Goal: Task Accomplishment & Management: Complete application form

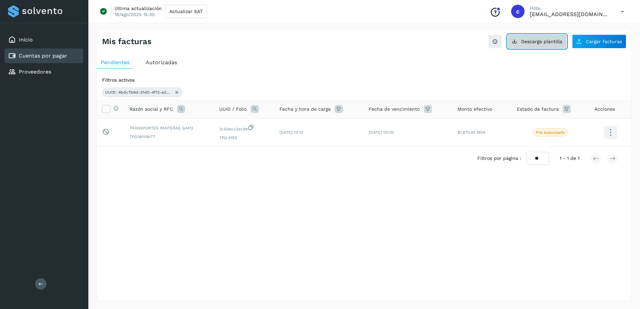
click at [558, 44] on span "Descarga plantilla" at bounding box center [541, 41] width 41 height 5
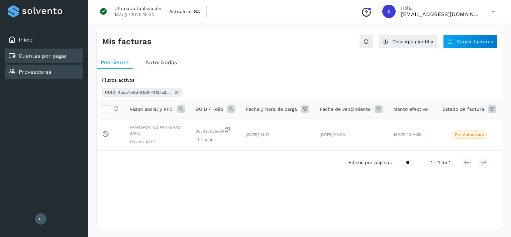
click at [22, 70] on link "Proveedores" at bounding box center [35, 72] width 32 height 6
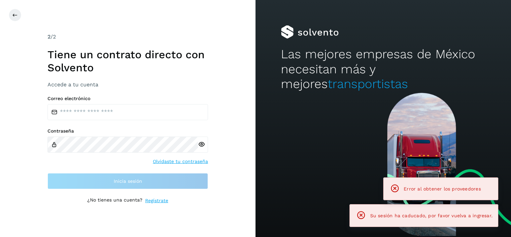
click at [314, 61] on h2 "Las mejores empresas de México necesitan más y mejores transportistas" at bounding box center [383, 69] width 204 height 45
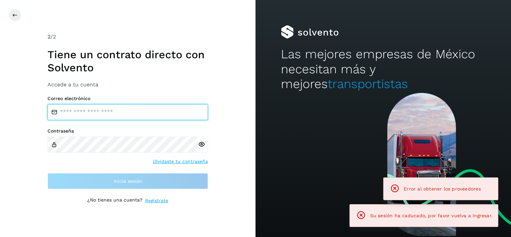
type input "**********"
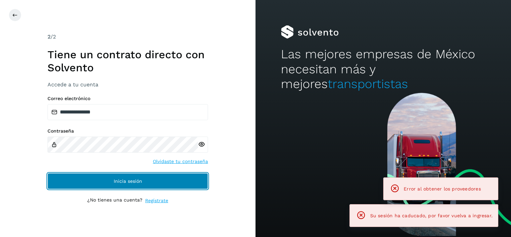
click at [88, 174] on button "Inicia sesión" at bounding box center [128, 181] width 161 height 16
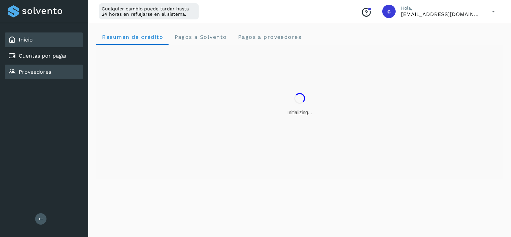
click at [31, 72] on link "Proveedores" at bounding box center [35, 72] width 32 height 6
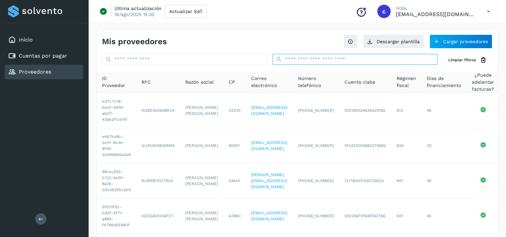
click at [318, 63] on input "text" at bounding box center [355, 59] width 165 height 11
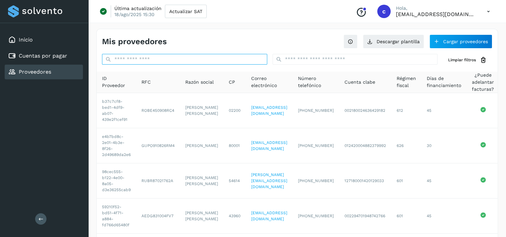
click at [187, 62] on input "text" at bounding box center [184, 59] width 165 height 11
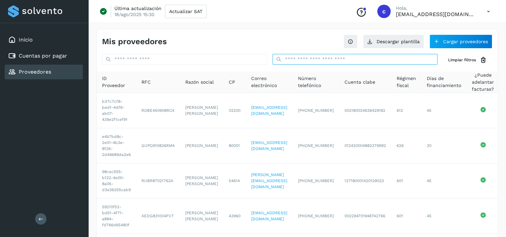
click at [312, 54] on input "text" at bounding box center [355, 59] width 165 height 11
click at [319, 62] on input "text" at bounding box center [355, 59] width 165 height 11
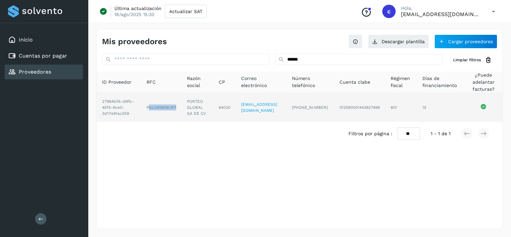
drag, startPoint x: 145, startPoint y: 110, endPoint x: 175, endPoint y: 113, distance: 29.9
click at [175, 113] on td "PGL040604UR7" at bounding box center [161, 107] width 40 height 29
click at [176, 111] on td "PGL040604UR7" at bounding box center [161, 107] width 40 height 29
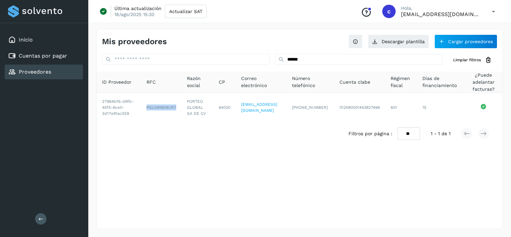
copy td "PGL040604UR7"
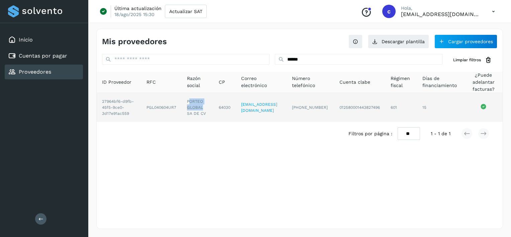
drag, startPoint x: 187, startPoint y: 102, endPoint x: 199, endPoint y: 112, distance: 15.9
click at [199, 112] on td "PORTEO GLOBAL SA DE CV" at bounding box center [197, 107] width 31 height 29
drag, startPoint x: 199, startPoint y: 112, endPoint x: 207, endPoint y: 118, distance: 9.3
click at [207, 118] on td "PORTEO GLOBAL SA DE CV" at bounding box center [197, 107] width 31 height 29
copy td "PORTEO GLOBAL SA DE CV"
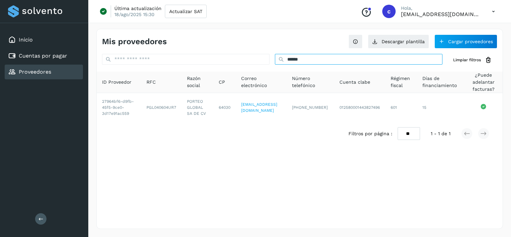
drag, startPoint x: 295, startPoint y: 59, endPoint x: 328, endPoint y: 60, distance: 32.8
click at [303, 59] on input "******" at bounding box center [359, 59] width 168 height 11
drag, startPoint x: 328, startPoint y: 60, endPoint x: 195, endPoint y: 60, distance: 132.5
click at [196, 60] on div "****** Limpiar filtros" at bounding box center [300, 60] width 406 height 12
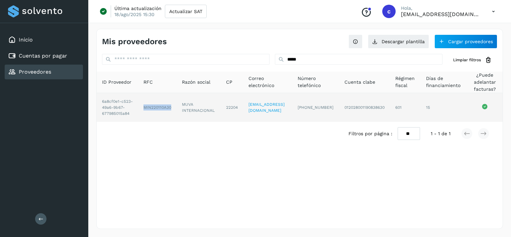
drag, startPoint x: 139, startPoint y: 114, endPoint x: 169, endPoint y: 110, distance: 30.3
click at [169, 110] on td "MIN220110A30" at bounding box center [157, 107] width 38 height 29
copy td "MIN220110A30"
drag, startPoint x: 181, startPoint y: 108, endPoint x: 212, endPoint y: 115, distance: 31.8
click at [212, 115] on td "MUVA INTERNACIONAL" at bounding box center [199, 107] width 44 height 29
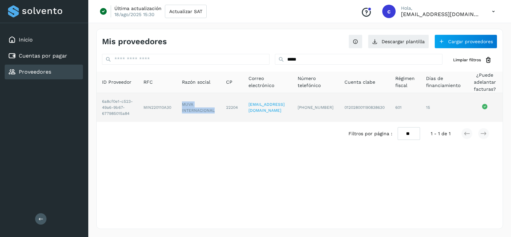
copy td "MUVA INTERNACIONAL"
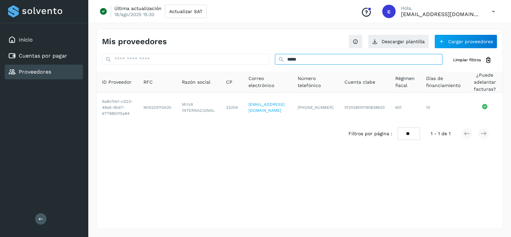
click at [327, 64] on div "****" at bounding box center [359, 60] width 168 height 12
drag, startPoint x: 330, startPoint y: 63, endPoint x: 240, endPoint y: 69, distance: 90.2
click at [240, 69] on div "**** Limpiar filtros ID Proveedor RFC Razón social CP Correo electrónico Número…" at bounding box center [300, 99] width 406 height 91
paste input "**********"
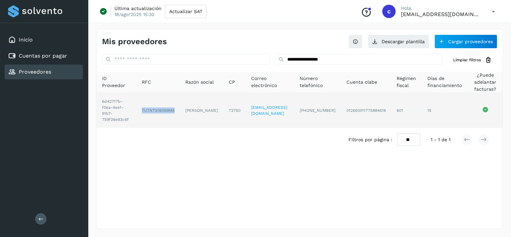
drag, startPoint x: 143, startPoint y: 112, endPoint x: 178, endPoint y: 113, distance: 35.5
click at [178, 113] on td "TUTN7206069M8" at bounding box center [159, 110] width 44 height 35
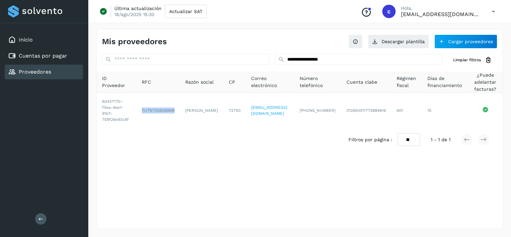
copy td "TUTN7206069M8"
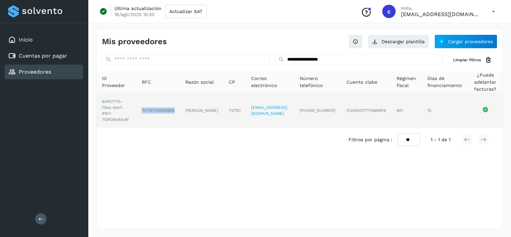
drag, startPoint x: 190, startPoint y: 103, endPoint x: 213, endPoint y: 114, distance: 24.8
click at [213, 114] on td "[PERSON_NAME]" at bounding box center [202, 110] width 44 height 35
drag, startPoint x: 188, startPoint y: 106, endPoint x: 209, endPoint y: 115, distance: 22.8
click at [209, 115] on td "[PERSON_NAME]" at bounding box center [202, 110] width 44 height 35
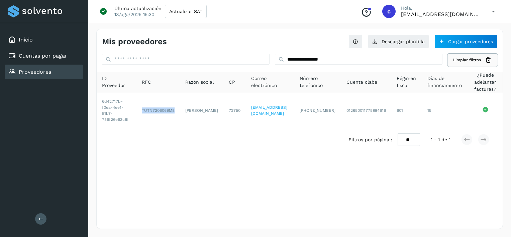
copy td "[PERSON_NAME]"
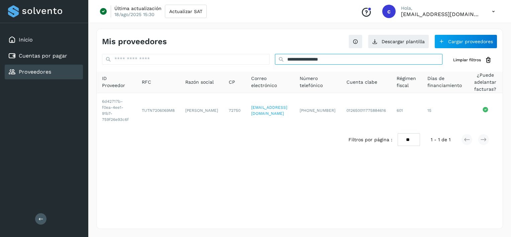
drag, startPoint x: 343, startPoint y: 59, endPoint x: 272, endPoint y: 61, distance: 71.0
click at [272, 61] on div "**********" at bounding box center [300, 60] width 406 height 12
paste input "*****"
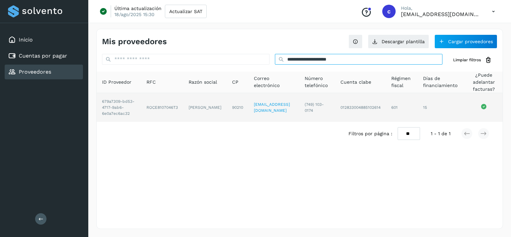
type input "**********"
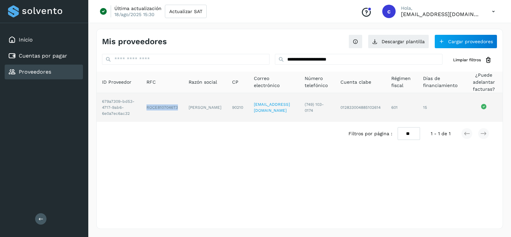
drag, startPoint x: 142, startPoint y: 114, endPoint x: 177, endPoint y: 112, distance: 34.8
click at [177, 112] on td "ROCE8107046T3" at bounding box center [162, 107] width 42 height 29
copy td "ROCE8107046T3"
drag, startPoint x: 185, startPoint y: 103, endPoint x: 211, endPoint y: 120, distance: 31.0
click at [211, 120] on td "[PERSON_NAME]" at bounding box center [205, 107] width 44 height 29
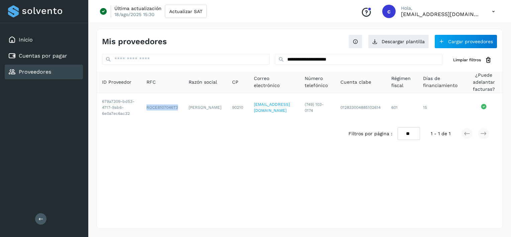
copy td "[PERSON_NAME]"
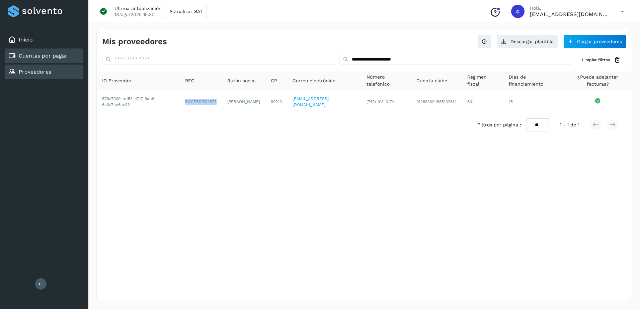
click at [58, 56] on link "Cuentas por pagar" at bounding box center [43, 56] width 49 height 6
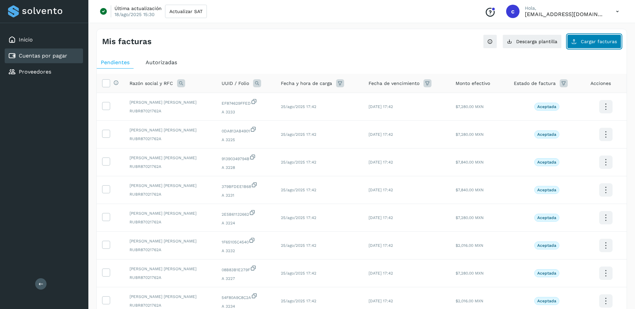
click at [574, 40] on icon at bounding box center [573, 41] width 5 height 5
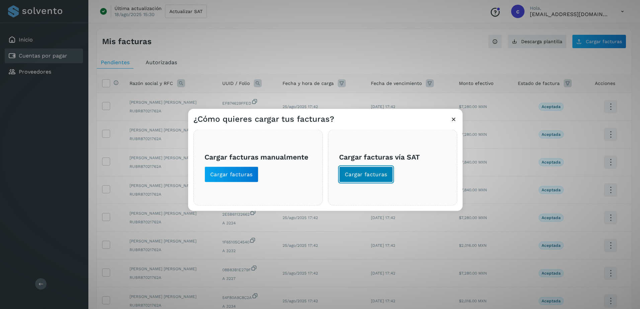
click at [371, 180] on button "Cargar facturas" at bounding box center [366, 175] width 54 height 16
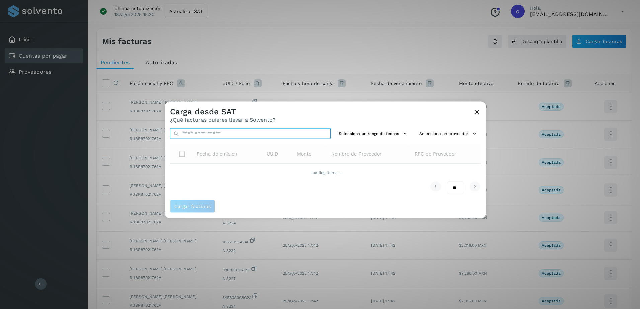
click at [281, 135] on input "text" at bounding box center [250, 134] width 161 height 11
paste input "**********"
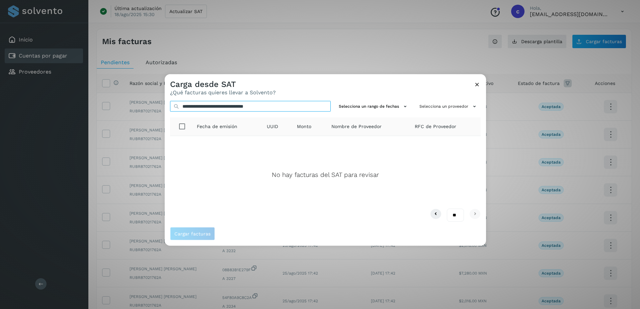
type input "**********"
click at [477, 84] on icon at bounding box center [477, 84] width 7 height 7
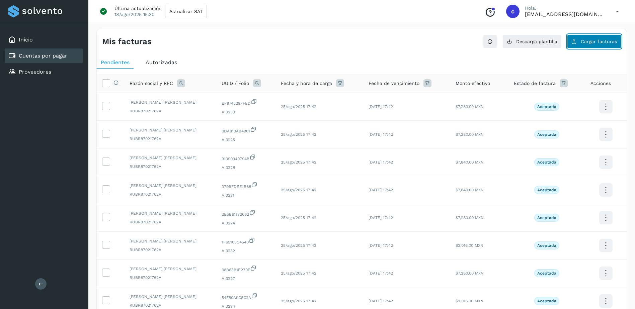
click at [601, 43] on span "Cargar facturas" at bounding box center [599, 41] width 36 height 5
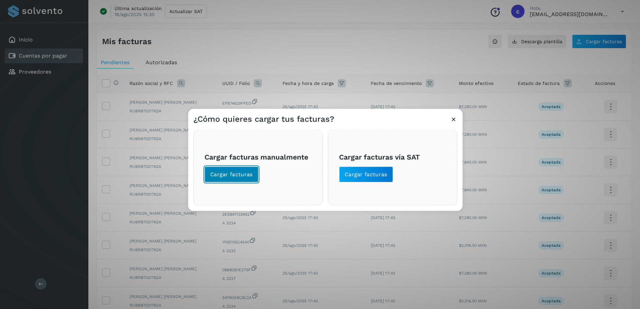
click at [213, 180] on button "Cargar facturas" at bounding box center [231, 175] width 54 height 16
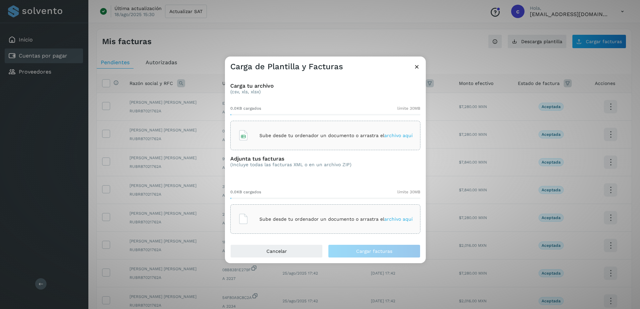
click at [315, 120] on div "0.0KB cargados límite 30MB Sube desde tu ordenador un documento o arrastra el a…" at bounding box center [325, 125] width 190 height 50
click at [315, 126] on div "Sube desde tu ordenador un documento o arrastra el archivo aquí" at bounding box center [325, 135] width 190 height 29
click at [340, 208] on div "Sube desde tu ordenador un documento o arrastra el archivo aquí" at bounding box center [325, 218] width 190 height 29
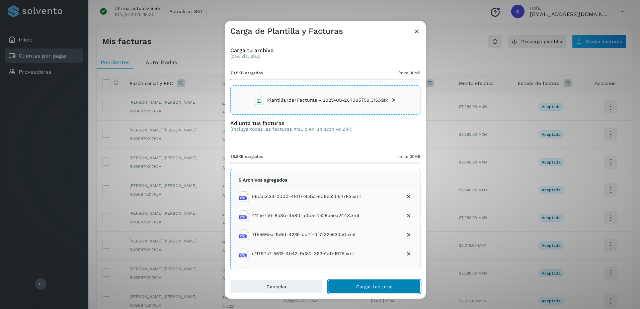
click at [378, 283] on button "Cargar facturas" at bounding box center [374, 286] width 92 height 13
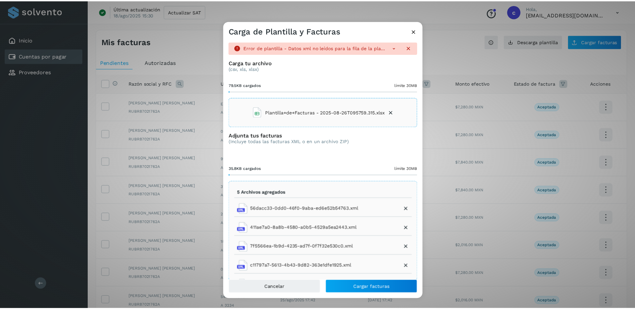
scroll to position [12, 0]
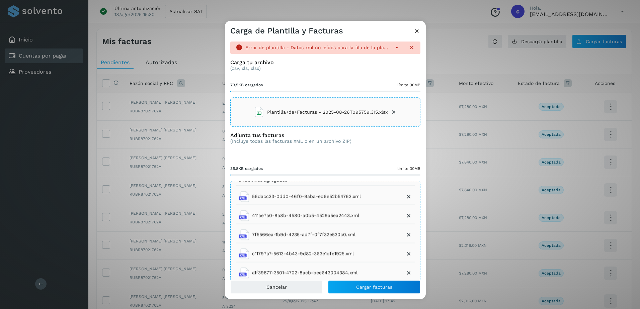
click at [394, 47] on icon at bounding box center [397, 47] width 7 height 7
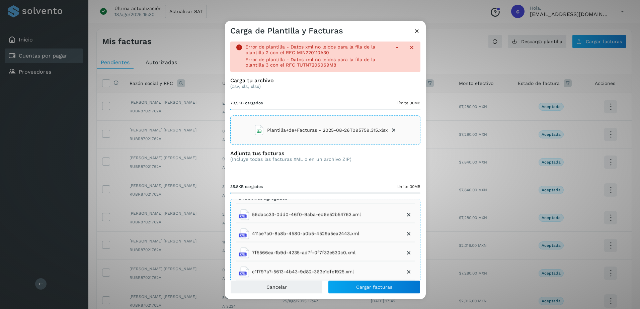
click at [408, 48] on icon at bounding box center [411, 47] width 7 height 7
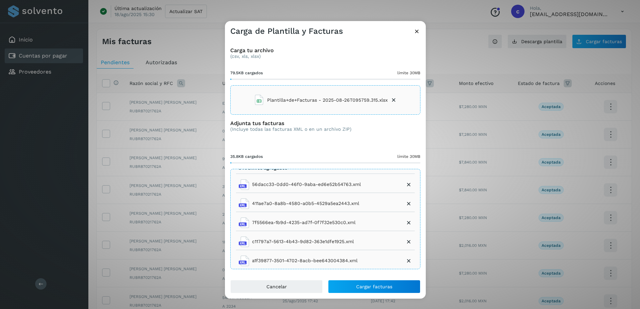
click at [417, 32] on icon at bounding box center [416, 31] width 7 height 7
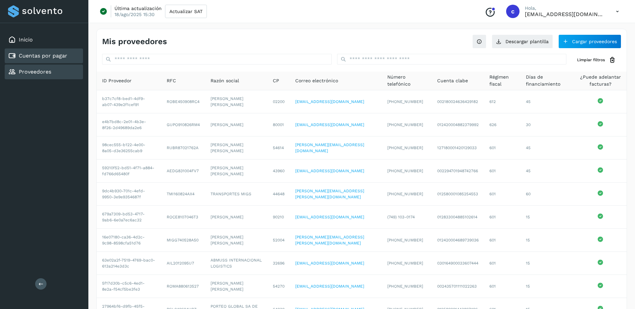
click at [79, 56] on div "Cuentas por pagar" at bounding box center [44, 56] width 78 height 15
click at [540, 38] on button "Descargar plantilla" at bounding box center [522, 41] width 61 height 14
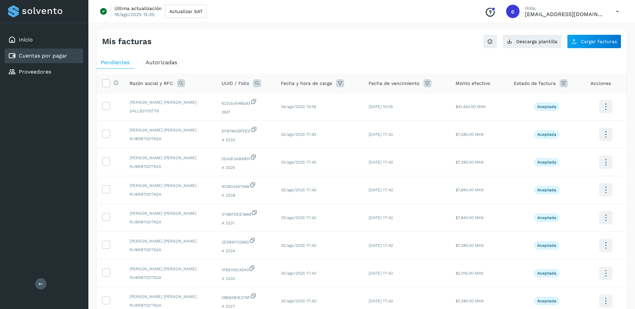
click at [32, 62] on div "Cuentas por pagar" at bounding box center [44, 56] width 78 height 15
click at [549, 44] on button "Descarga plantilla" at bounding box center [531, 41] width 59 height 14
click at [39, 80] on div "Inicio Cuentas por pagar Proveedores" at bounding box center [44, 56] width 88 height 66
click at [43, 75] on link "Proveedores" at bounding box center [35, 72] width 32 height 6
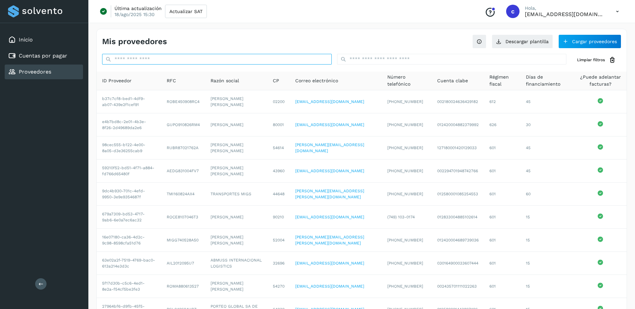
click at [220, 59] on input "text" at bounding box center [217, 59] width 230 height 11
click at [356, 57] on input "text" at bounding box center [452, 59] width 230 height 11
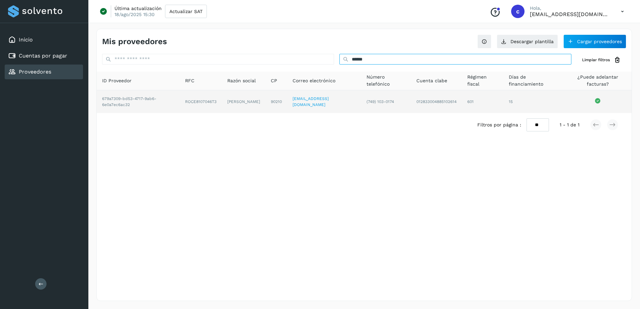
type input "******"
drag, startPoint x: 181, startPoint y: 102, endPoint x: 213, endPoint y: 101, distance: 31.5
click at [213, 101] on td "ROCE8107046T3" at bounding box center [201, 101] width 42 height 23
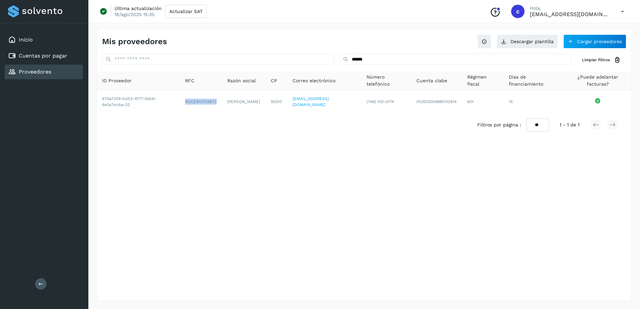
copy td "ROCE8107046T3"
click at [71, 64] on div "Inicio Cuentas por pagar Proveedores" at bounding box center [44, 56] width 88 height 66
click at [68, 52] on div "Cuentas por pagar" at bounding box center [44, 56] width 78 height 15
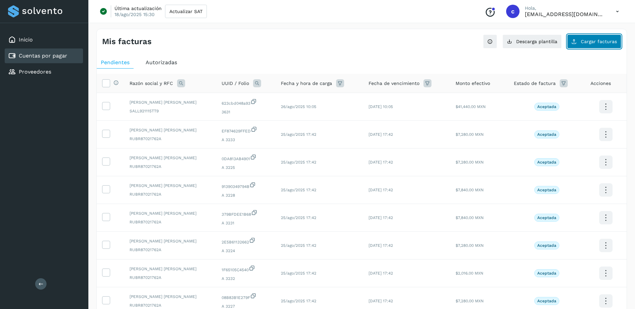
click at [588, 46] on button "Cargar facturas" at bounding box center [594, 41] width 54 height 14
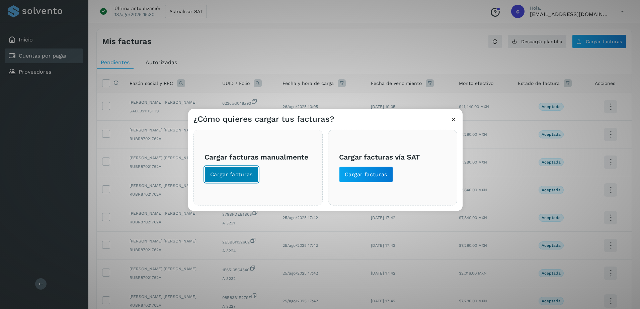
click at [241, 180] on button "Cargar facturas" at bounding box center [231, 175] width 54 height 16
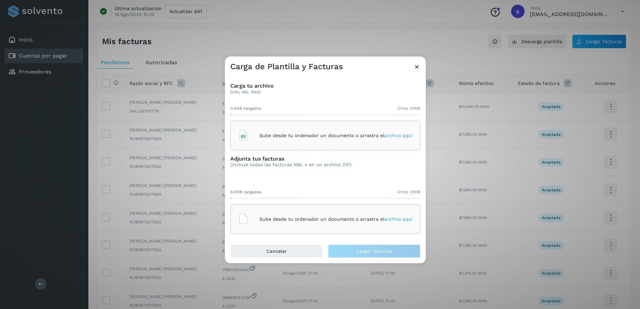
click at [304, 127] on div "Sube desde tu ordenador un documento o arrastra el archivo aquí" at bounding box center [325, 136] width 175 height 18
click at [304, 212] on div "Sube desde tu ordenador un documento o arrastra el archivo aquí" at bounding box center [325, 219] width 175 height 18
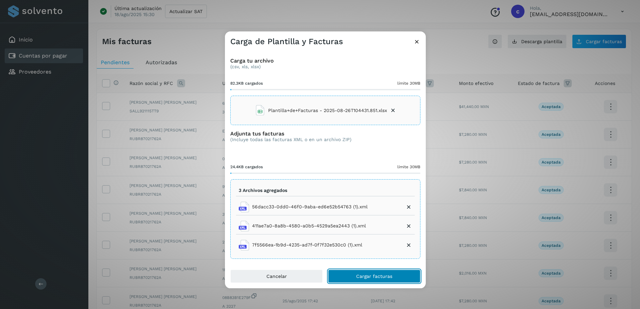
click at [388, 274] on span "Cargar facturas" at bounding box center [374, 276] width 36 height 5
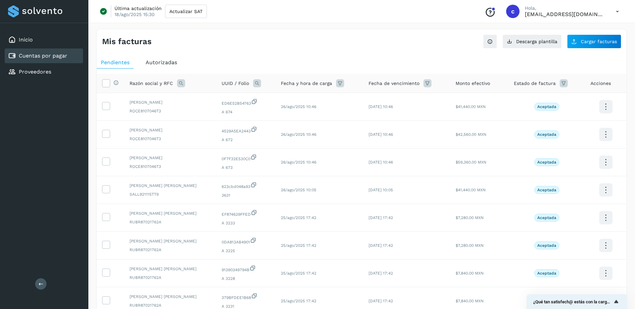
click at [61, 59] on div "Cuentas por pagar" at bounding box center [37, 56] width 59 height 8
click at [260, 81] on icon at bounding box center [257, 83] width 8 height 8
click at [300, 119] on div "UUID Folio Cancelar Buscar" at bounding box center [303, 115] width 82 height 40
click at [300, 113] on input "text" at bounding box center [303, 111] width 82 height 11
paste input "**********"
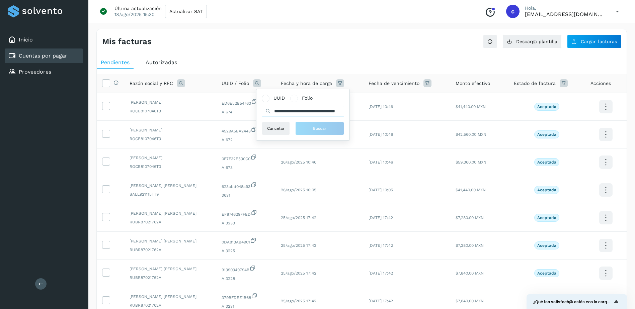
scroll to position [0, 32]
type input "**********"
click at [300, 131] on button "Buscar" at bounding box center [323, 128] width 49 height 13
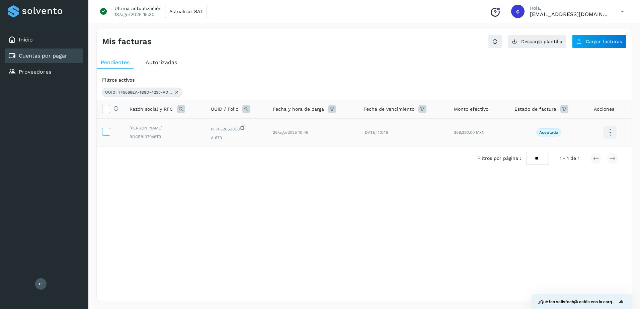
drag, startPoint x: 110, startPoint y: 133, endPoint x: 106, endPoint y: 132, distance: 3.5
click at [108, 132] on label at bounding box center [106, 132] width 8 height 8
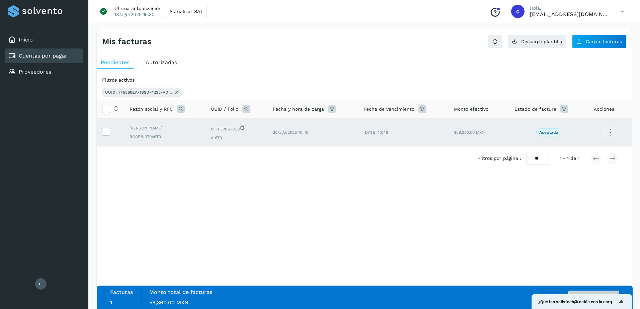
click at [600, 291] on button "Autorizar facturas" at bounding box center [593, 297] width 51 height 13
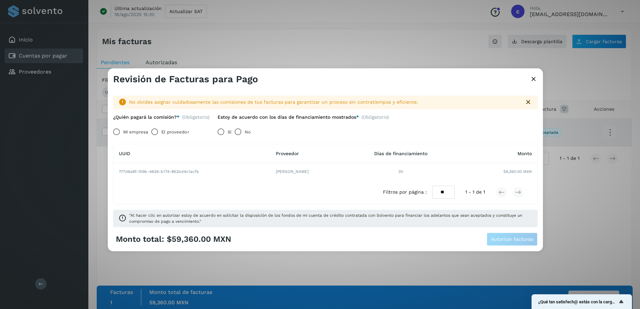
click at [168, 139] on label "El proveedor" at bounding box center [174, 131] width 27 height 13
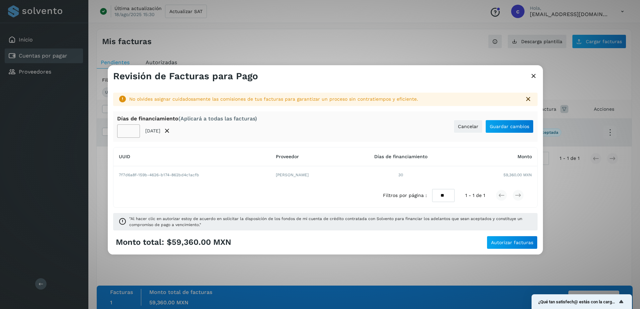
click at [130, 132] on input "**" at bounding box center [128, 130] width 23 height 13
type input "**"
click at [529, 125] on button "Guardar cambios" at bounding box center [509, 126] width 48 height 13
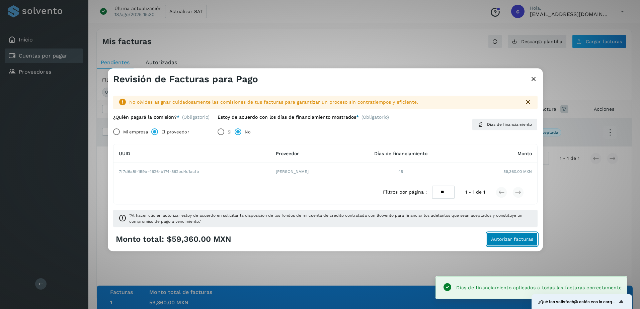
click at [518, 239] on span "Autorizar facturas" at bounding box center [512, 239] width 42 height 5
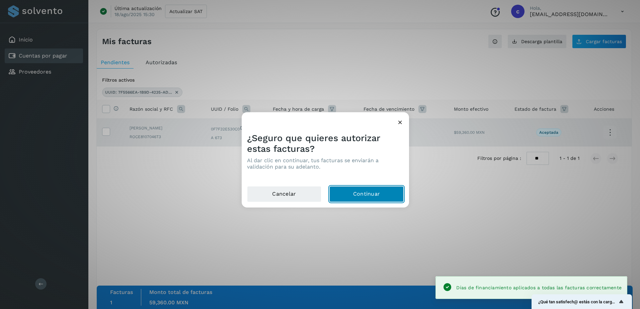
click at [353, 197] on button "Continuar" at bounding box center [366, 194] width 74 height 16
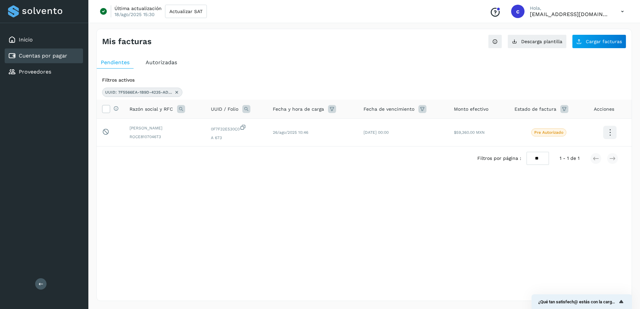
click at [45, 51] on div "Cuentas por pagar" at bounding box center [44, 56] width 78 height 15
click at [533, 47] on button "Descarga plantilla" at bounding box center [536, 41] width 59 height 14
click at [43, 74] on link "Proveedores" at bounding box center [35, 72] width 32 height 6
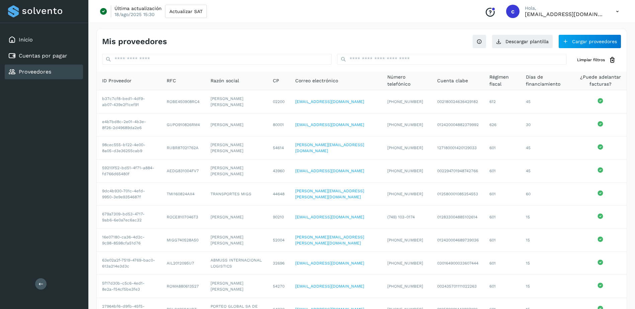
drag, startPoint x: 389, startPoint y: 48, endPoint x: 386, endPoint y: 60, distance: 11.9
click at [388, 55] on div "Mis proveedores Descargar plantilla Cargar proveedores Limpiar filtros ID Prove…" at bounding box center [361, 187] width 530 height 316
click at [386, 60] on input "text" at bounding box center [452, 59] width 230 height 11
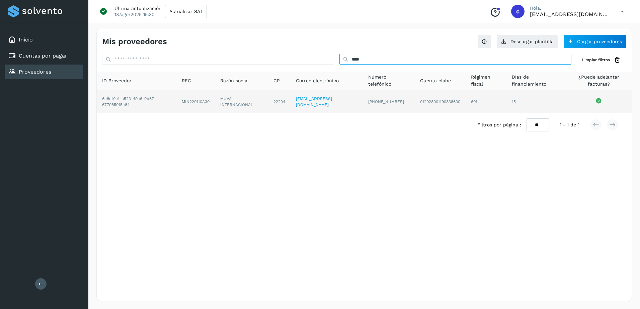
type input "****"
drag, startPoint x: 177, startPoint y: 100, endPoint x: 207, endPoint y: 100, distance: 29.4
click at [207, 100] on td "MIN220110A30" at bounding box center [195, 101] width 38 height 23
drag, startPoint x: 205, startPoint y: 110, endPoint x: 200, endPoint y: 110, distance: 5.4
click at [206, 110] on td "MIN220110A30" at bounding box center [195, 101] width 38 height 23
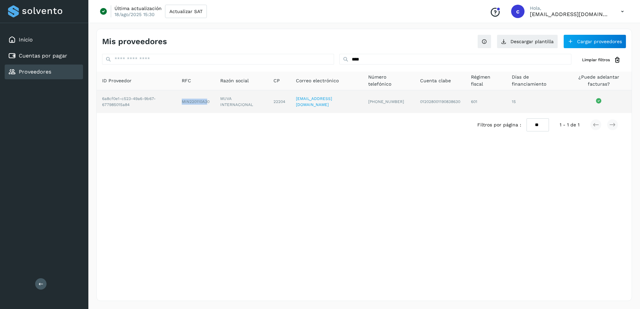
drag, startPoint x: 201, startPoint y: 103, endPoint x: 184, endPoint y: 106, distance: 17.3
click at [200, 103] on td "MIN220110A30" at bounding box center [195, 101] width 38 height 23
drag, startPoint x: 181, startPoint y: 101, endPoint x: 182, endPoint y: 104, distance: 3.6
click at [181, 100] on td "MIN220110A30" at bounding box center [195, 101] width 38 height 23
click at [182, 104] on td "MIN220110A30" at bounding box center [195, 101] width 38 height 23
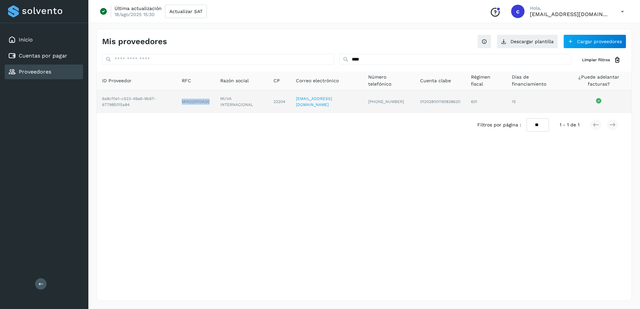
drag, startPoint x: 182, startPoint y: 104, endPoint x: 209, endPoint y: 103, distance: 27.1
click at [209, 103] on td "MIN220110A30" at bounding box center [195, 101] width 38 height 23
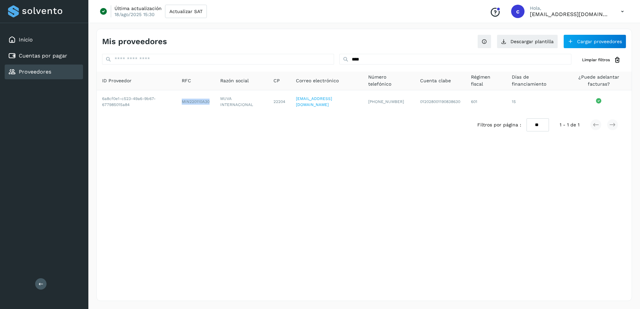
copy td "MIN220110A30"
click at [42, 53] on link "Cuentas por pagar" at bounding box center [43, 56] width 49 height 6
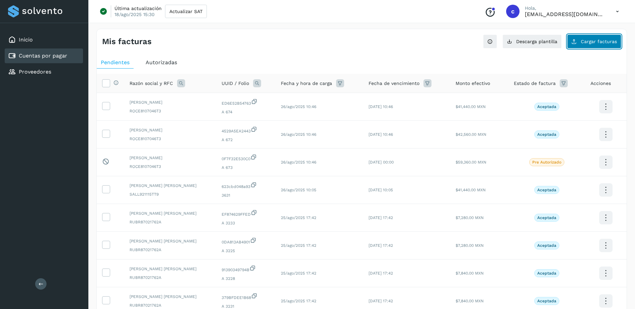
click at [613, 35] on button "Cargar facturas" at bounding box center [594, 41] width 54 height 14
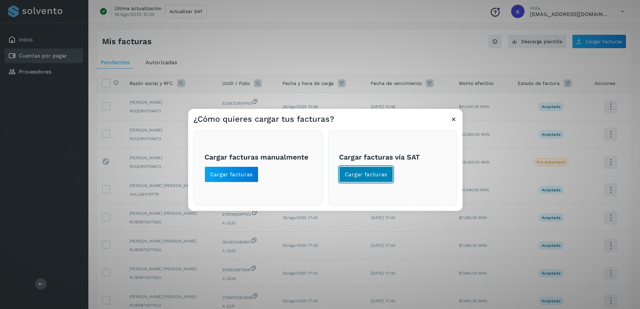
click at [364, 167] on button "Cargar facturas" at bounding box center [366, 175] width 54 height 16
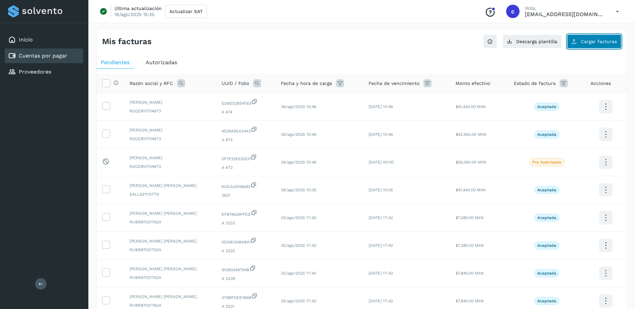
click at [614, 41] on span "Cargar facturas" at bounding box center [599, 41] width 36 height 5
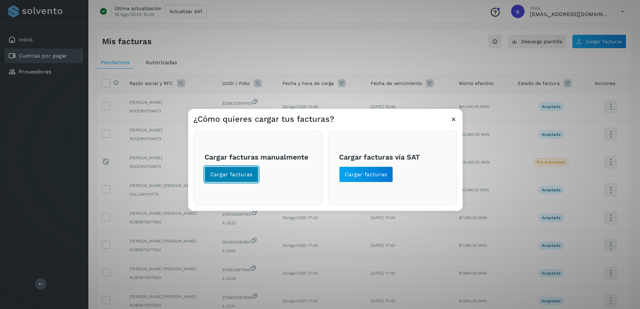
click at [243, 180] on button "Cargar facturas" at bounding box center [231, 175] width 54 height 16
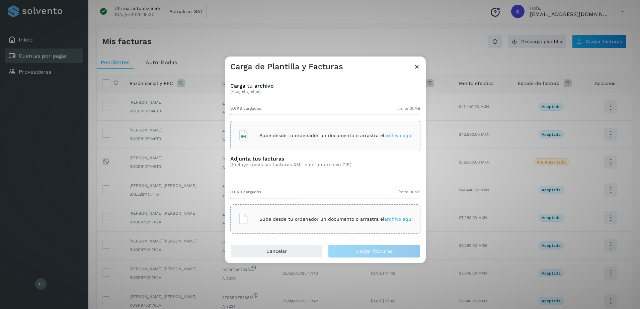
click at [286, 134] on p "Sube desde tu ordenador un documento o arrastra el archivo aquí" at bounding box center [335, 136] width 153 height 6
click at [295, 218] on p "Sube desde tu ordenador un documento o arrastra el archivo aquí" at bounding box center [335, 220] width 153 height 6
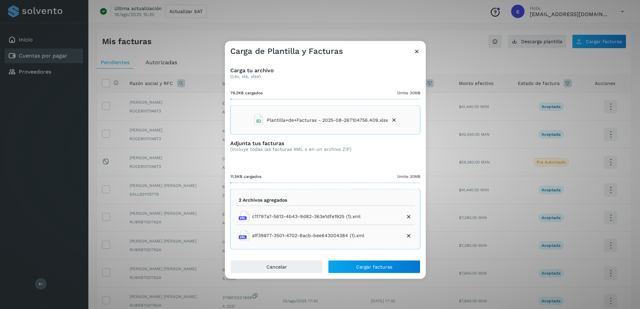
click at [275, 194] on div "2 Archivos agregados c11797a7-5613-4b43-9d82-363e1dfe1925 (1).xml a1f39877-3501…" at bounding box center [325, 219] width 190 height 61
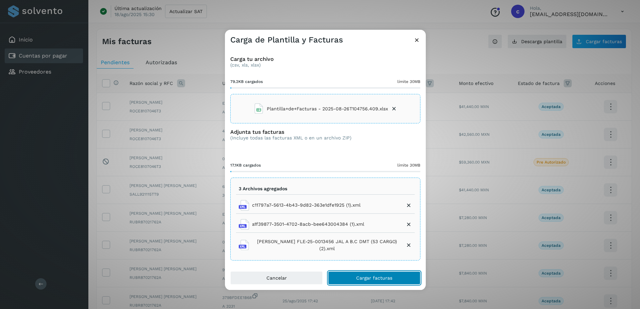
click at [374, 280] on button "Cargar facturas" at bounding box center [374, 277] width 92 height 13
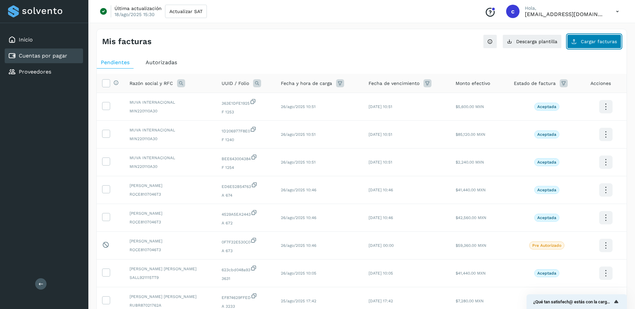
click at [593, 42] on span "Cargar facturas" at bounding box center [599, 41] width 36 height 5
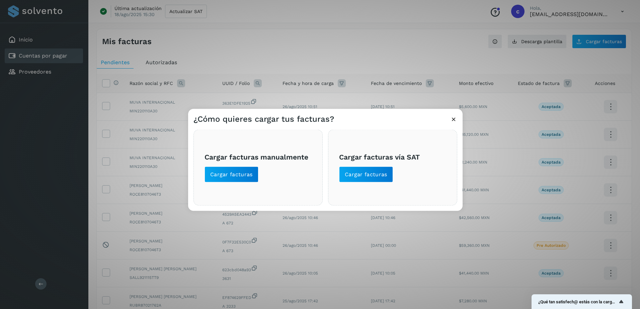
click at [389, 157] on h3 "Cargar facturas vía SAT" at bounding box center [392, 157] width 107 height 8
click at [369, 178] on span "Cargar facturas" at bounding box center [366, 174] width 43 height 7
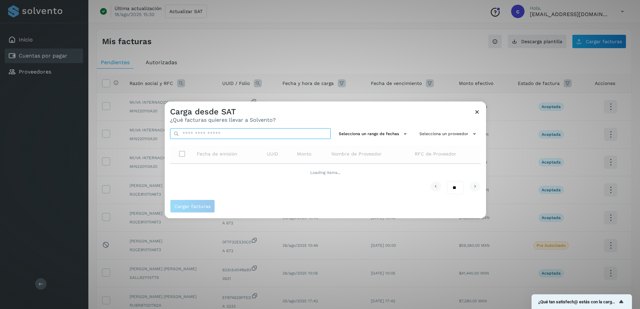
click at [254, 137] on input "text" at bounding box center [250, 134] width 161 height 11
paste input "**********"
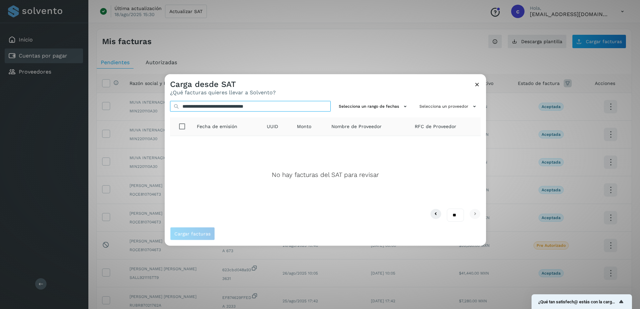
type input "**********"
click at [480, 87] on icon at bounding box center [477, 84] width 7 height 7
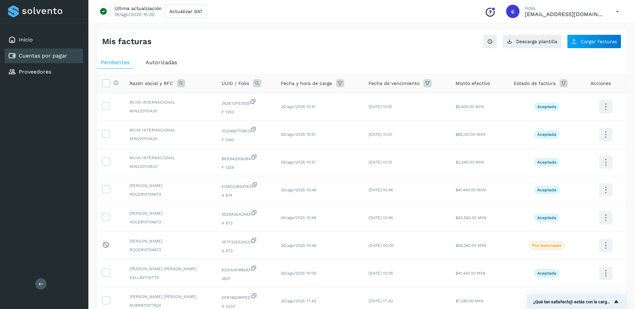
drag, startPoint x: 51, startPoint y: 54, endPoint x: 217, endPoint y: 54, distance: 166.7
click at [51, 54] on link "Cuentas por pagar" at bounding box center [43, 56] width 49 height 6
click at [255, 79] on th "UUID / Folio" at bounding box center [246, 83] width 60 height 19
click at [259, 86] on icon at bounding box center [257, 83] width 8 height 8
click at [311, 115] on input "text" at bounding box center [303, 111] width 82 height 11
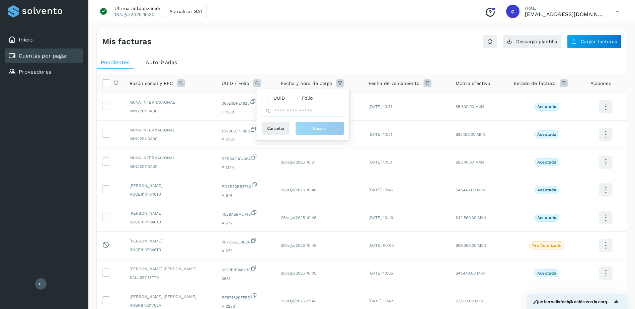
paste input "**********"
type input "**********"
click at [307, 129] on button "Buscar" at bounding box center [323, 128] width 49 height 13
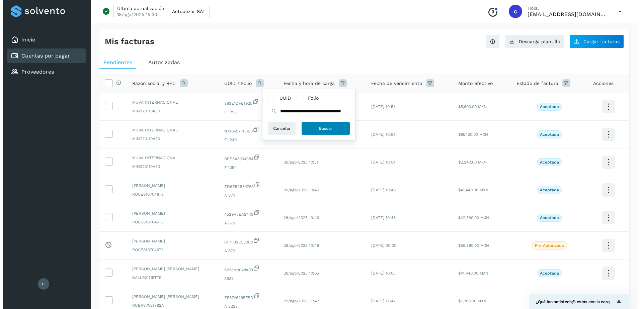
scroll to position [0, 0]
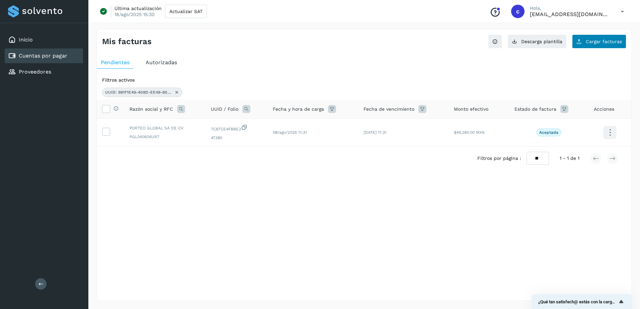
drag, startPoint x: 627, startPoint y: 40, endPoint x: 623, endPoint y: 41, distance: 3.7
click at [627, 40] on div "Mis facturas Ver instrucciones para cargar Facturas Descarga plantilla Cargar f…" at bounding box center [364, 38] width 535 height 19
click at [617, 42] on span "Cargar facturas" at bounding box center [604, 41] width 36 height 5
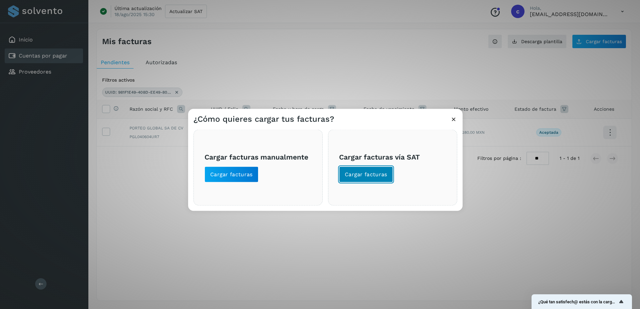
click at [341, 181] on button "Cargar facturas" at bounding box center [366, 175] width 54 height 16
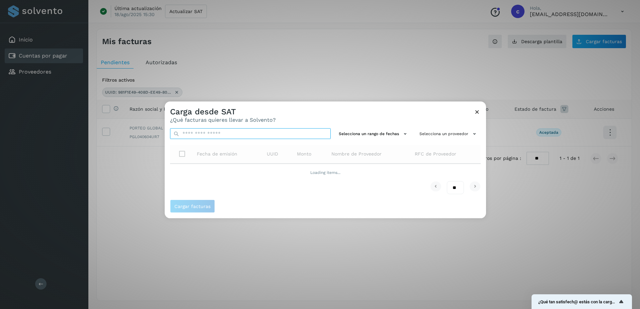
click at [285, 133] on input "text" at bounding box center [250, 134] width 161 height 11
paste input "**********"
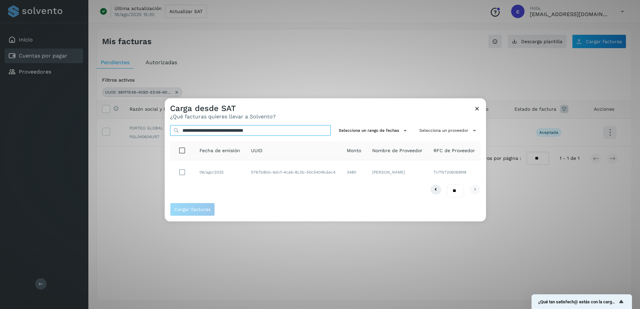
type input "**********"
click at [187, 203] on button "Cargar facturas" at bounding box center [192, 209] width 45 height 13
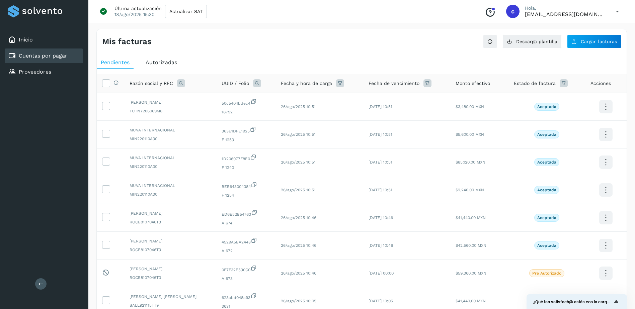
click at [31, 52] on div "Cuentas por pagar" at bounding box center [37, 56] width 59 height 8
click at [544, 41] on span "Descarga plantilla" at bounding box center [536, 41] width 41 height 5
click at [41, 73] on link "Proveedores" at bounding box center [35, 72] width 32 height 6
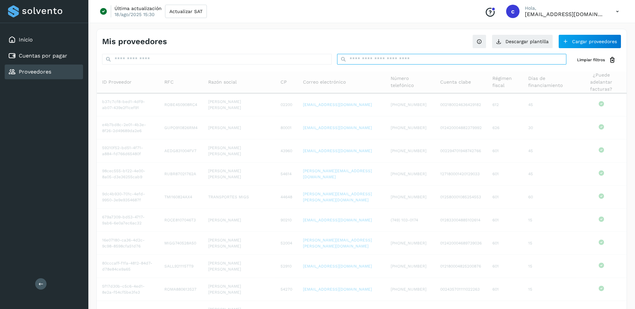
click at [378, 61] on input "text" at bounding box center [452, 59] width 230 height 11
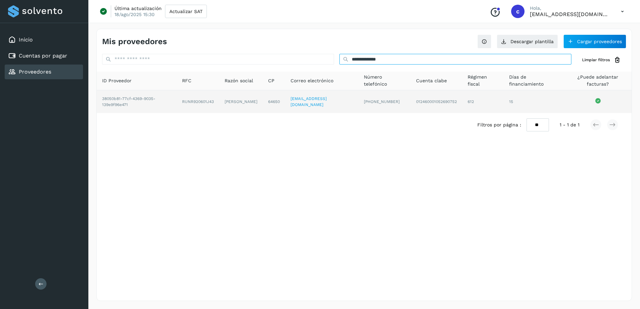
type input "**********"
drag, startPoint x: 176, startPoint y: 102, endPoint x: 208, endPoint y: 102, distance: 32.1
click at [208, 102] on td "RUNR920601J43" at bounding box center [198, 101] width 43 height 23
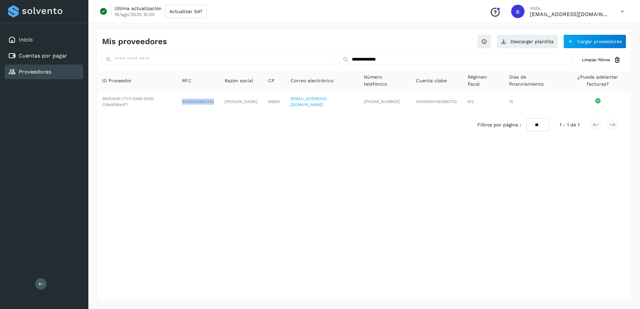
copy td "RUNR920601J43"
click at [53, 48] on div "Inicio Cuentas por pagar Proveedores" at bounding box center [44, 56] width 88 height 66
click at [67, 57] on div "Cuentas por pagar" at bounding box center [44, 56] width 78 height 15
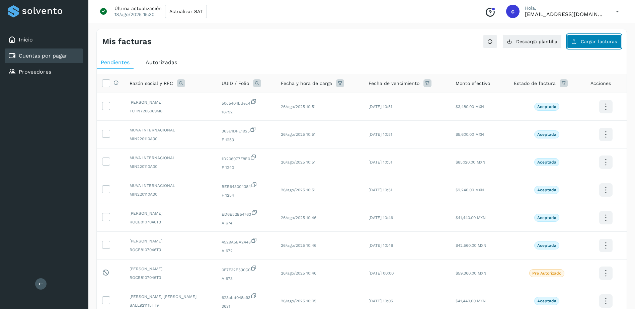
click at [605, 45] on button "Cargar facturas" at bounding box center [594, 41] width 54 height 14
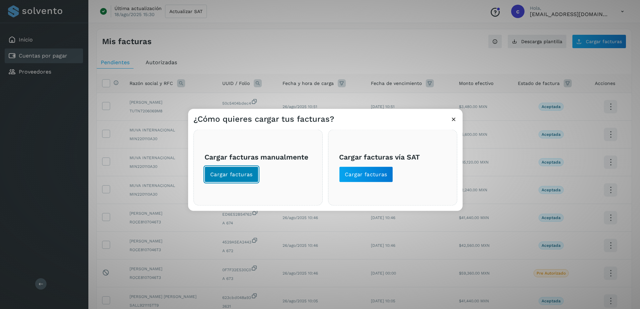
click at [244, 171] on span "Cargar facturas" at bounding box center [231, 174] width 43 height 7
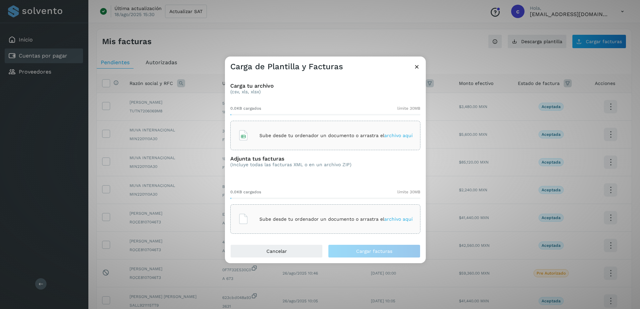
click at [296, 138] on div "Sube desde tu ordenador un documento o arrastra el archivo aquí" at bounding box center [325, 136] width 175 height 18
click at [313, 203] on div "0.0KB cargados límite 30MB Sube desde tu ordenador un documento o arrastra el a…" at bounding box center [325, 209] width 190 height 50
click at [312, 214] on div "Sube desde tu ordenador un documento o arrastra el archivo aquí" at bounding box center [325, 219] width 175 height 18
click at [288, 217] on p "Sube desde tu ordenador un documento o arrastra el archivo aquí" at bounding box center [335, 220] width 153 height 6
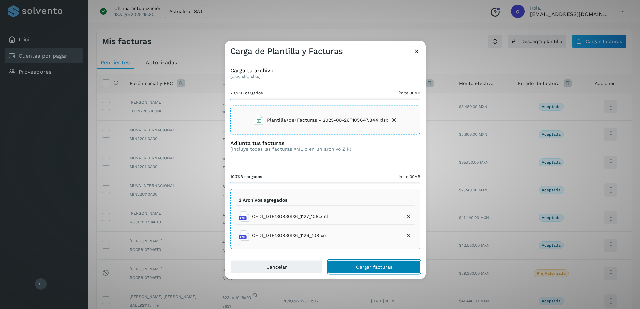
click at [379, 266] on span "Cargar facturas" at bounding box center [374, 266] width 36 height 5
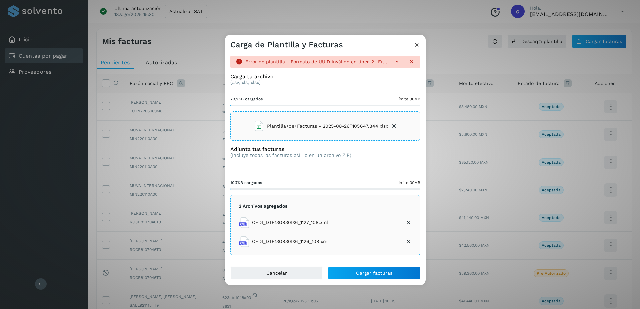
click at [395, 64] on icon at bounding box center [397, 61] width 7 height 7
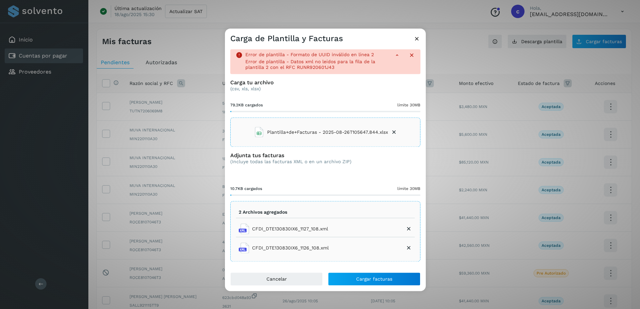
click at [418, 38] on icon at bounding box center [416, 38] width 7 height 7
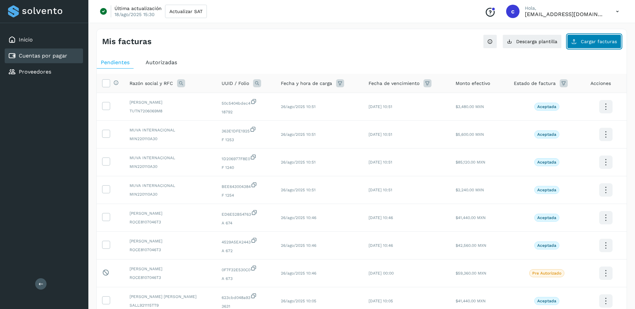
click at [595, 39] on span "Cargar facturas" at bounding box center [599, 41] width 36 height 5
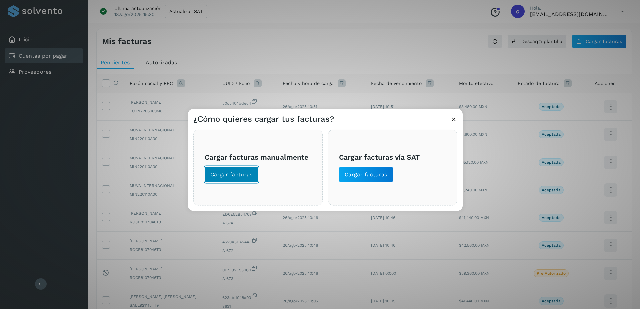
click at [233, 175] on span "Cargar facturas" at bounding box center [231, 174] width 43 height 7
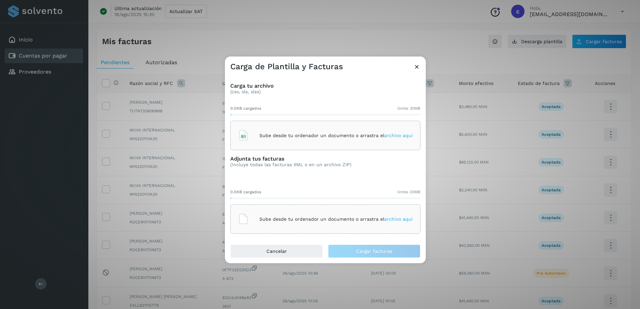
click at [279, 137] on p "Sube desde tu ordenador un documento o arrastra el archivo aquí" at bounding box center [335, 136] width 153 height 6
click at [275, 209] on div "Sube desde tu ordenador un documento o arrastra el archivo aquí" at bounding box center [325, 218] width 190 height 29
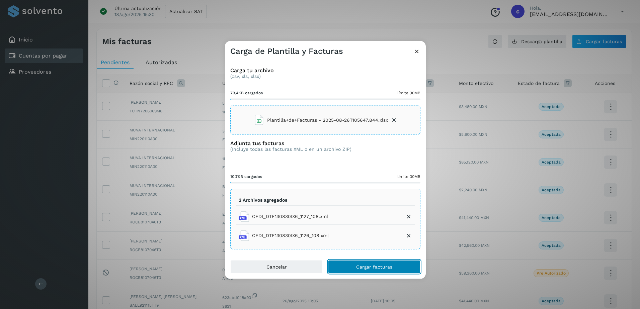
click at [368, 270] on button "Cargar facturas" at bounding box center [374, 266] width 92 height 13
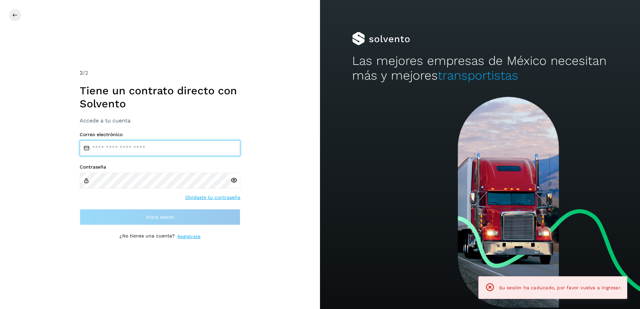
type input "**********"
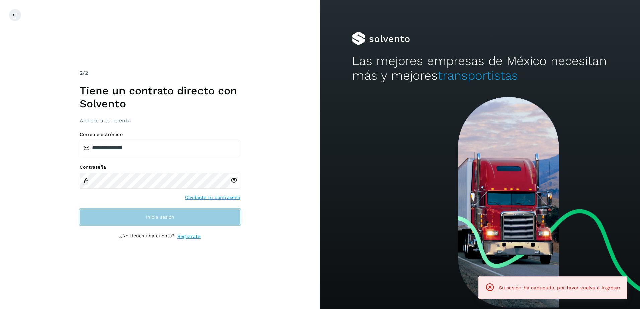
click at [217, 222] on button "Inicia sesión" at bounding box center [160, 217] width 161 height 16
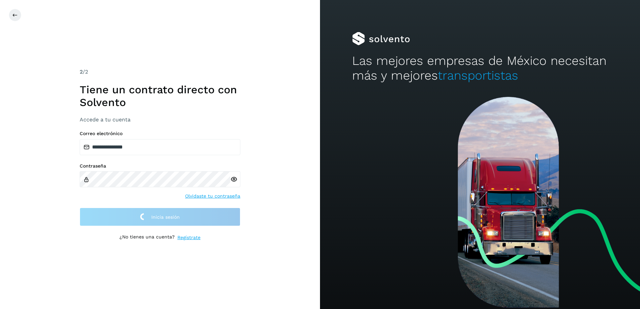
click at [69, 210] on div "**********" at bounding box center [160, 154] width 320 height 309
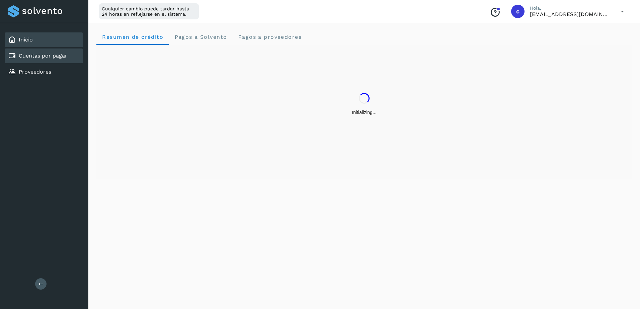
click at [36, 54] on link "Cuentas por pagar" at bounding box center [43, 56] width 49 height 6
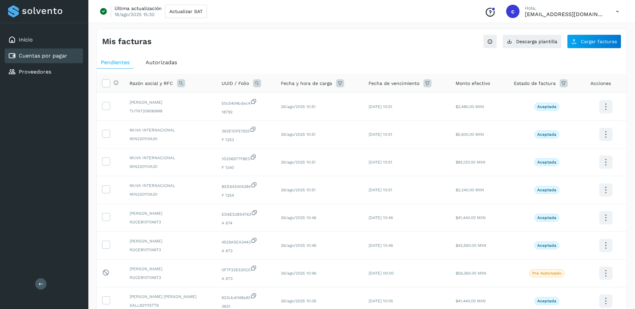
click at [62, 56] on link "Cuentas por pagar" at bounding box center [43, 56] width 49 height 6
click at [604, 44] on button "Cargar facturas" at bounding box center [594, 41] width 54 height 14
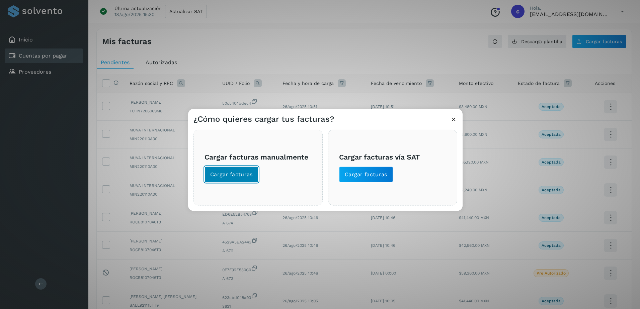
click at [254, 178] on button "Cargar facturas" at bounding box center [231, 175] width 54 height 16
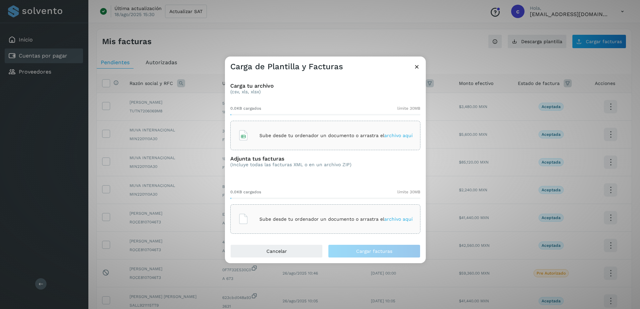
click at [275, 137] on p "Sube desde tu ordenador un documento o arrastra el archivo aquí" at bounding box center [335, 136] width 153 height 6
click at [351, 216] on div "Sube desde tu ordenador un documento o arrastra el archivo aquí" at bounding box center [325, 219] width 175 height 18
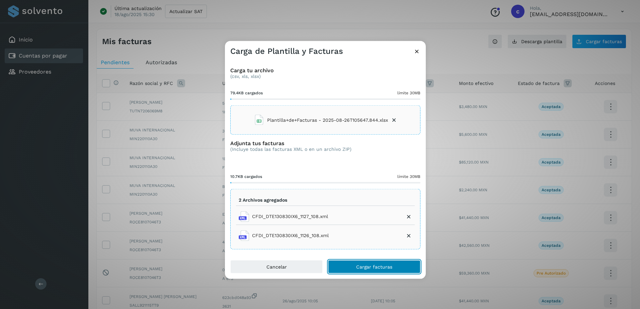
click at [377, 262] on button "Cargar facturas" at bounding box center [374, 266] width 92 height 13
